Goal: Entertainment & Leisure: Consume media (video, audio)

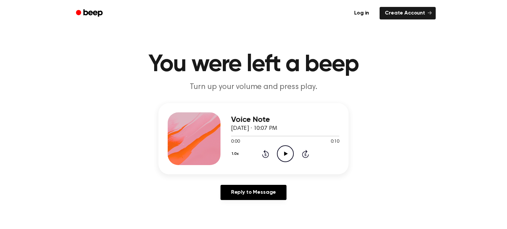
click at [283, 154] on icon "Play Audio" at bounding box center [285, 154] width 17 height 17
click at [284, 150] on icon "Play Audio" at bounding box center [285, 154] width 17 height 17
click at [284, 150] on icon "Pause Audio" at bounding box center [285, 154] width 17 height 17
click at [284, 155] on icon "Play Audio" at bounding box center [285, 154] width 17 height 17
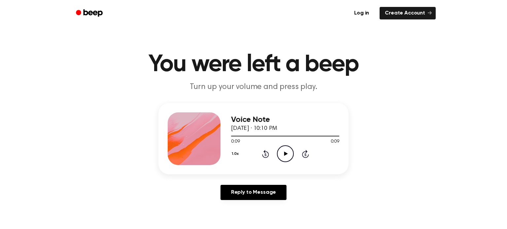
click at [289, 151] on icon "Play Audio" at bounding box center [285, 154] width 17 height 17
click at [283, 152] on icon "Play Audio" at bounding box center [285, 154] width 17 height 17
click at [284, 150] on icon "Play Audio" at bounding box center [285, 154] width 17 height 17
click at [285, 155] on icon at bounding box center [286, 154] width 4 height 4
click at [285, 152] on icon "Play Audio" at bounding box center [285, 154] width 17 height 17
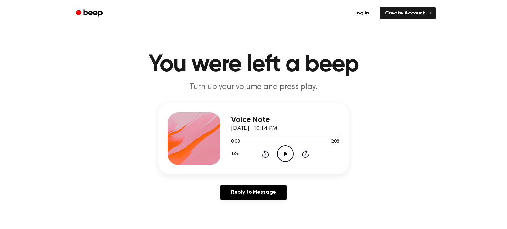
click at [283, 150] on icon "Play Audio" at bounding box center [285, 154] width 17 height 17
click at [284, 152] on icon at bounding box center [286, 154] width 4 height 4
click at [281, 152] on icon "Play Audio" at bounding box center [285, 154] width 17 height 17
click at [286, 153] on icon "Play Audio" at bounding box center [285, 154] width 17 height 17
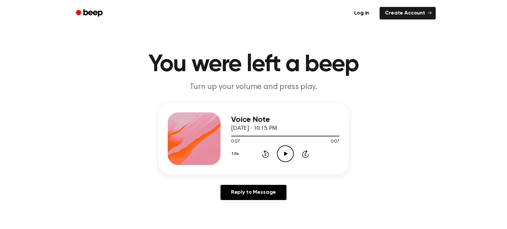
click at [285, 153] on icon at bounding box center [286, 154] width 4 height 4
click at [284, 154] on icon "Play Audio" at bounding box center [285, 154] width 17 height 17
click at [284, 151] on icon "Play Audio" at bounding box center [285, 154] width 17 height 17
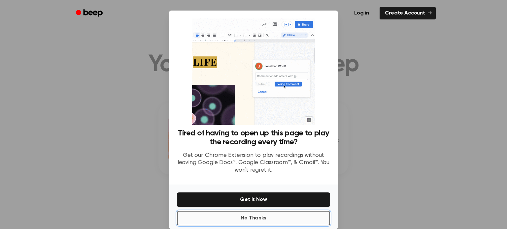
click at [269, 215] on button "No Thanks" at bounding box center [253, 218] width 153 height 15
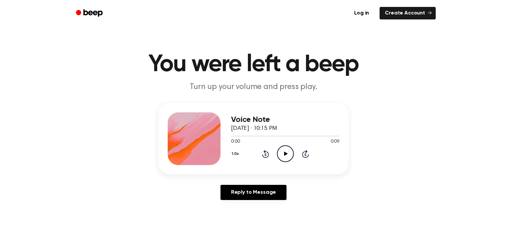
click at [286, 156] on icon "Play Audio" at bounding box center [285, 154] width 17 height 17
click at [285, 152] on icon "Play Audio" at bounding box center [285, 154] width 17 height 17
click at [286, 152] on icon "Play Audio" at bounding box center [285, 154] width 17 height 17
click at [283, 151] on icon "Play Audio" at bounding box center [285, 154] width 17 height 17
click at [286, 154] on icon at bounding box center [286, 154] width 4 height 4
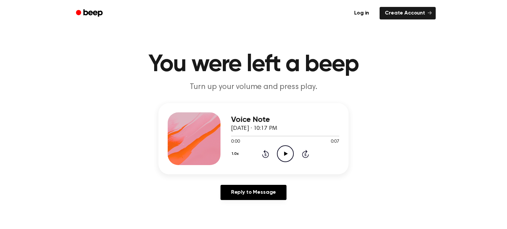
click at [286, 156] on icon "Play Audio" at bounding box center [285, 154] width 17 height 17
click at [285, 153] on icon at bounding box center [286, 154] width 4 height 4
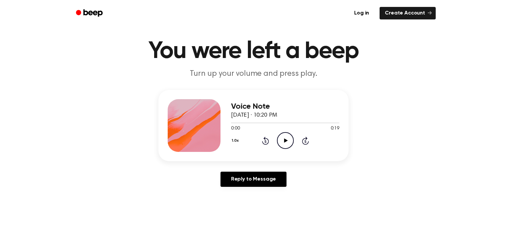
click at [284, 136] on icon "Play Audio" at bounding box center [285, 140] width 17 height 17
click at [285, 136] on icon "Play Audio" at bounding box center [285, 140] width 17 height 17
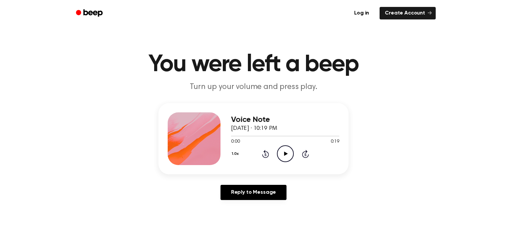
click at [288, 155] on icon "Play Audio" at bounding box center [285, 154] width 17 height 17
click at [277, 174] on div "Voice Note September 25, 2025 · 10:19 PM 0:19 0:19 Your browser does not suppor…" at bounding box center [253, 138] width 190 height 71
click at [284, 155] on icon at bounding box center [286, 154] width 4 height 4
click at [286, 154] on icon at bounding box center [286, 154] width 4 height 4
click at [284, 153] on icon "Play Audio" at bounding box center [285, 154] width 17 height 17
